Goal: Task Accomplishment & Management: Complete application form

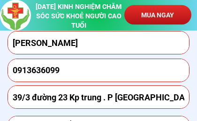
scroll to position [4118, 0]
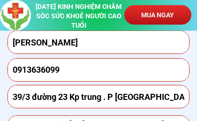
click at [178, 44] on input "[PERSON_NAME]" at bounding box center [98, 42] width 177 height 23
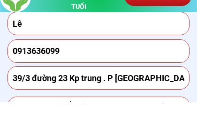
type input "L"
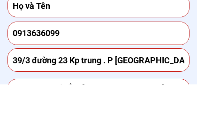
click at [62, 59] on input "0913636099" at bounding box center [98, 70] width 177 height 23
type input "0"
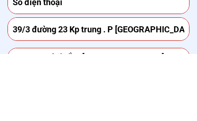
click at [185, 85] on input "39/3 đường 23 Kp trung . P [GEOGRAPHIC_DATA]. [GEOGRAPHIC_DATA]. [GEOGRAPHIC_DA…" at bounding box center [98, 96] width 177 height 23
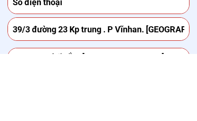
click at [184, 85] on input "39/3 đường 23 Kp trung . P Vĩnhan. [GEOGRAPHIC_DATA]." at bounding box center [98, 96] width 177 height 23
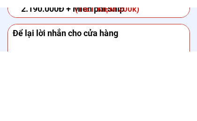
scroll to position [4234, 0]
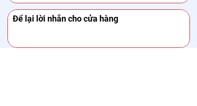
type input "."
click at [32, 68] on textarea at bounding box center [98, 87] width 177 height 38
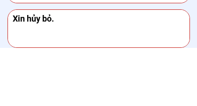
click at [181, 68] on textarea "Xin hủy bỏ." at bounding box center [98, 87] width 177 height 38
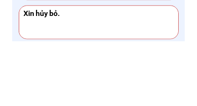
scroll to position [4231, 0]
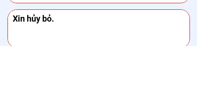
type textarea "Xin hủy bỏ."
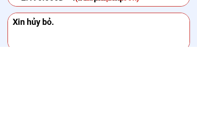
scroll to position [4221, 0]
